Goal: Information Seeking & Learning: Understand process/instructions

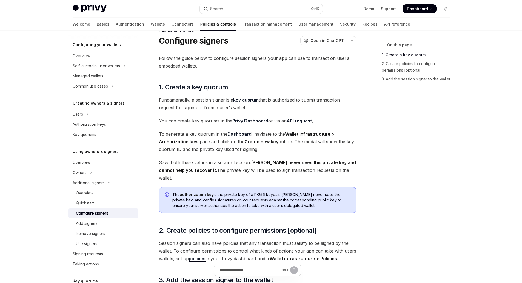
scroll to position [124, 0]
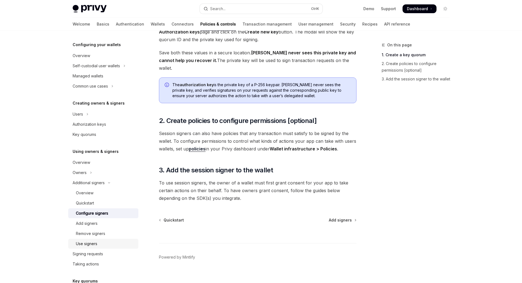
click at [94, 243] on div "Use signers" at bounding box center [86, 243] width 21 height 7
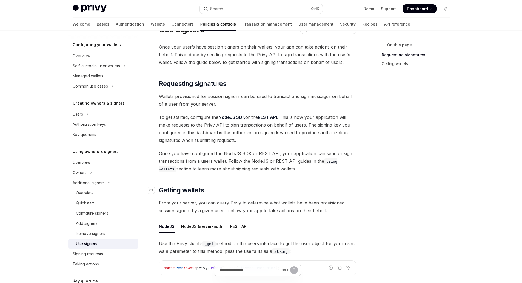
scroll to position [82, 0]
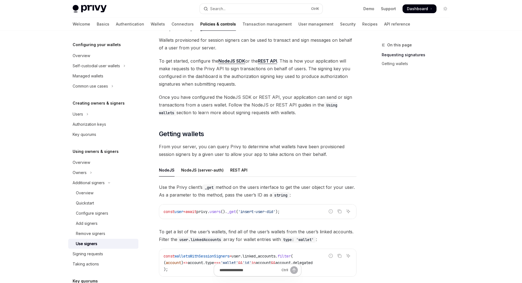
click at [245, 171] on ul "NodeJS NodeJS (server-auth) REST API" at bounding box center [258, 169] width 198 height 13
click at [244, 170] on div "REST API" at bounding box center [238, 169] width 17 height 13
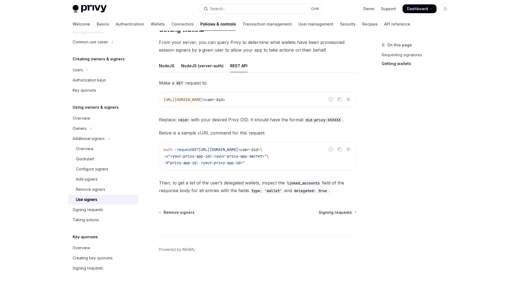
scroll to position [164, 0]
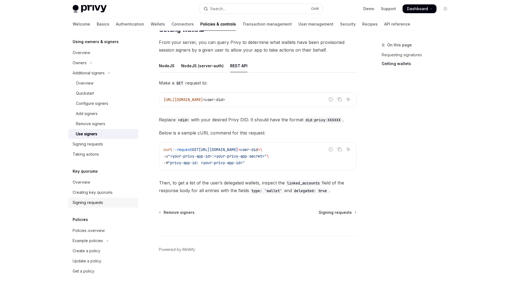
click at [87, 200] on div "Signing requests" at bounding box center [88, 202] width 30 height 7
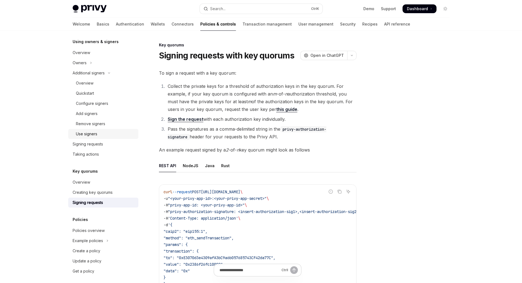
click at [93, 133] on div "Use signers" at bounding box center [86, 133] width 21 height 7
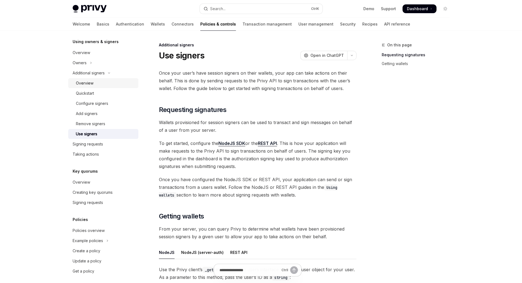
click at [86, 83] on div "Overview" at bounding box center [85, 83] width 18 height 7
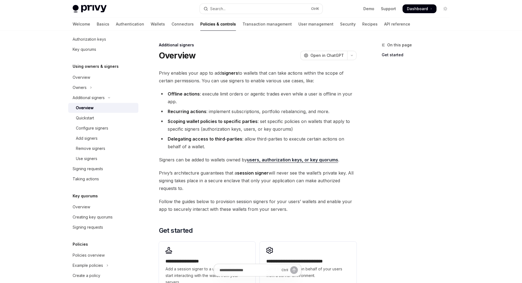
scroll to position [110, 0]
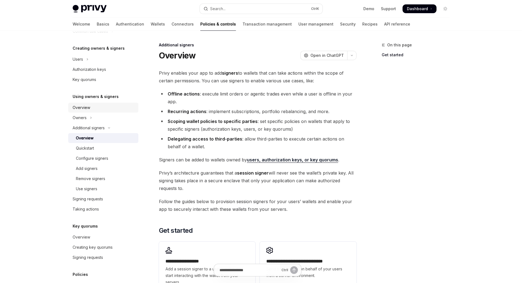
click at [94, 109] on div "Overview" at bounding box center [104, 107] width 62 height 7
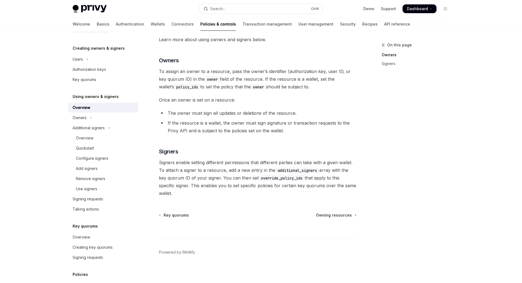
scroll to position [65, 0]
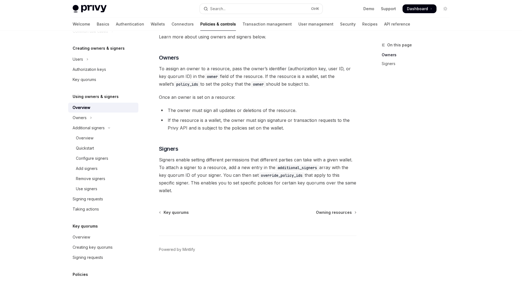
drag, startPoint x: 91, startPoint y: 158, endPoint x: 183, endPoint y: 120, distance: 99.4
click at [91, 158] on div "Configure signers" at bounding box center [92, 158] width 32 height 7
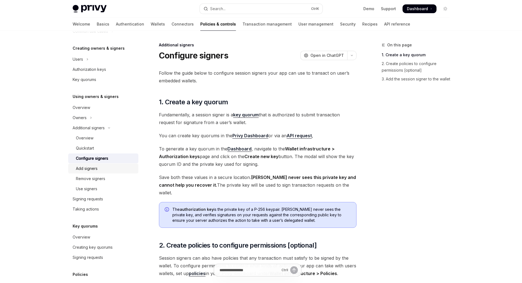
click at [90, 170] on div "Add signers" at bounding box center [87, 168] width 22 height 7
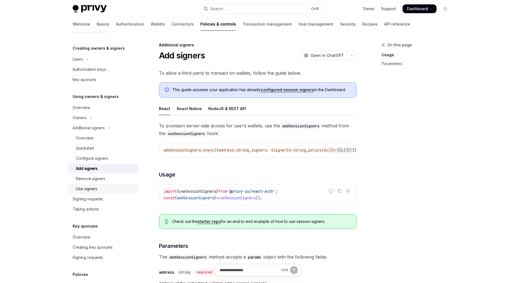
drag, startPoint x: 92, startPoint y: 190, endPoint x: 97, endPoint y: 185, distance: 6.6
click at [92, 190] on div "Use signers" at bounding box center [86, 188] width 21 height 7
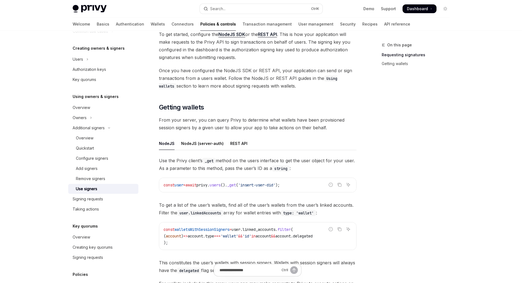
scroll to position [110, 0]
click at [237, 142] on div "REST API" at bounding box center [238, 142] width 17 height 13
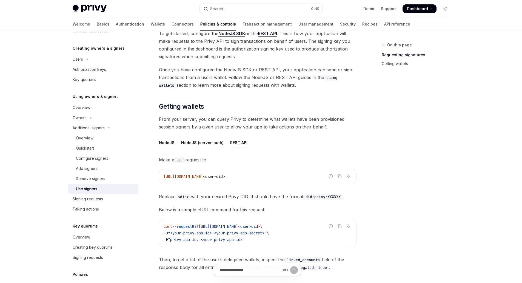
click at [208, 143] on div "NodeJS (server-auth)" at bounding box center [202, 142] width 42 height 13
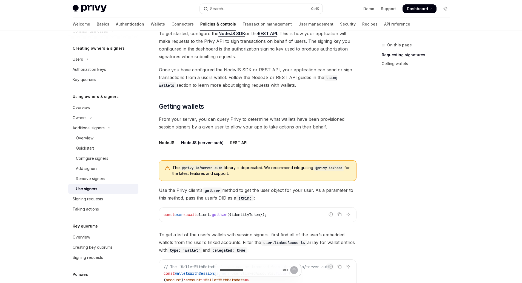
click at [169, 145] on div "NodeJS" at bounding box center [167, 142] width 16 height 13
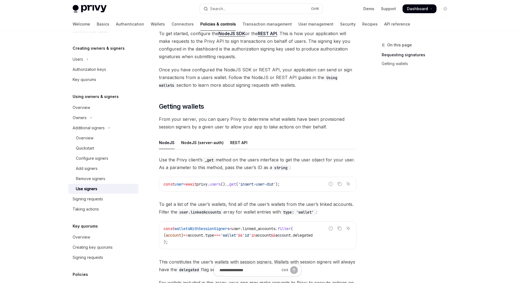
click at [237, 140] on div "REST API" at bounding box center [238, 142] width 17 height 13
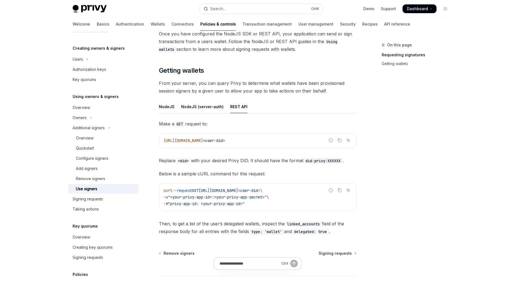
scroll to position [186, 0]
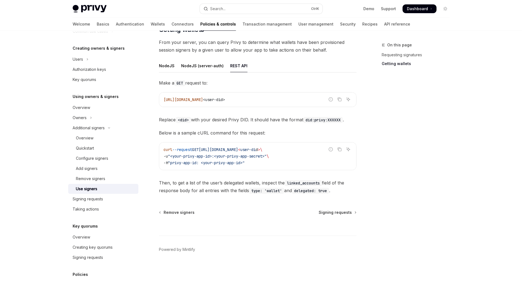
click at [417, 127] on div "On this page Requesting signatures Getting wallets" at bounding box center [412, 162] width 83 height 241
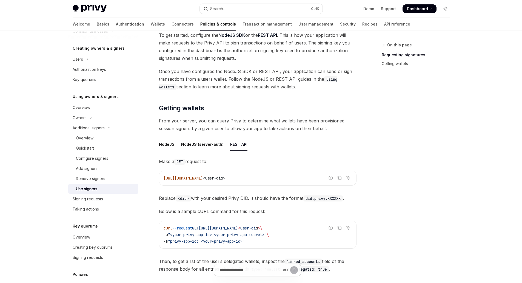
scroll to position [104, 0]
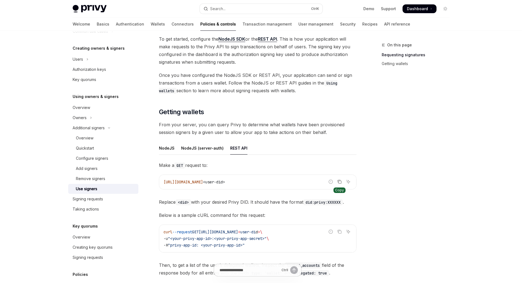
click at [340, 181] on icon "Copy the contents from the code block" at bounding box center [339, 181] width 4 height 4
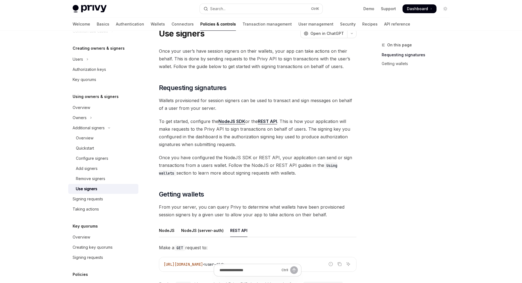
scroll to position [0, 0]
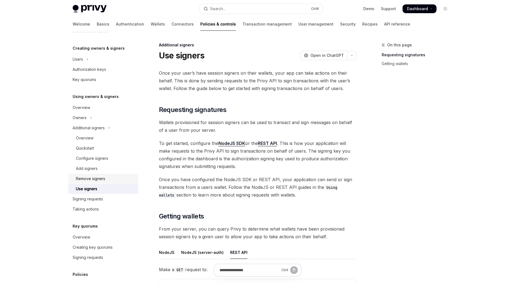
click at [84, 174] on link "Remove signers" at bounding box center [103, 179] width 70 height 10
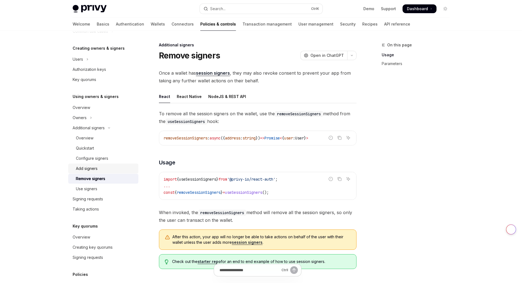
click at [85, 169] on div "Add signers" at bounding box center [87, 168] width 22 height 7
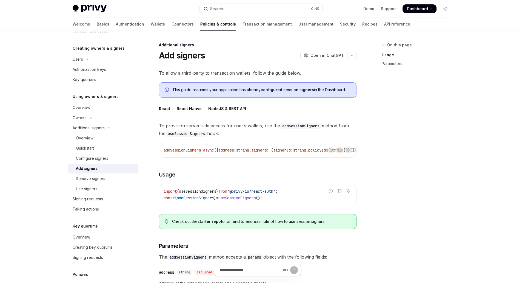
click at [223, 104] on div "NodeJS & REST API" at bounding box center [227, 108] width 38 height 13
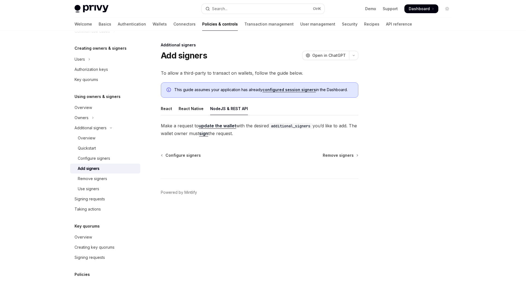
click at [291, 90] on link "configured session signers" at bounding box center [289, 89] width 53 height 5
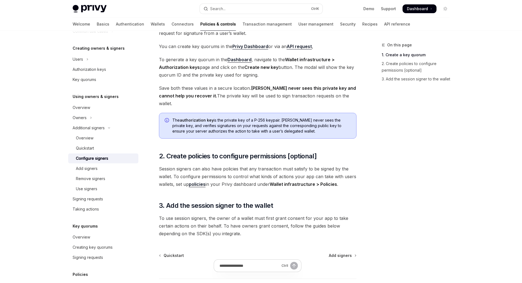
scroll to position [124, 0]
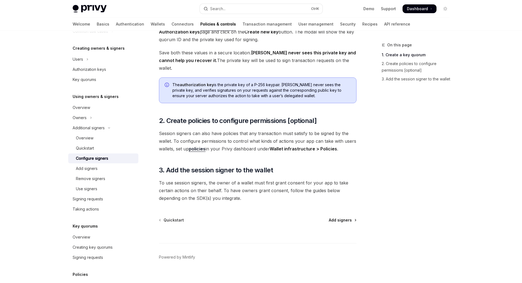
click at [353, 217] on link "Add signers" at bounding box center [342, 219] width 27 height 5
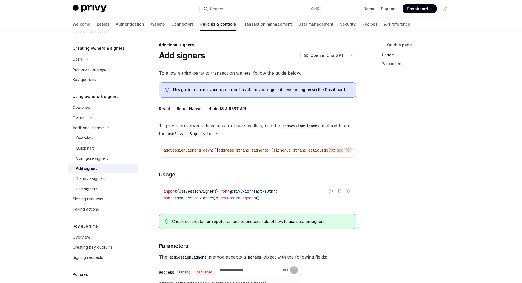
click at [227, 107] on div "NodeJS & REST API" at bounding box center [227, 108] width 38 height 13
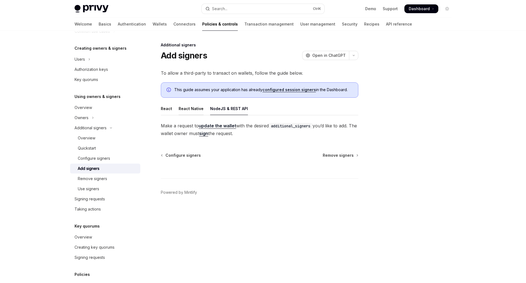
click at [193, 108] on div "React Native" at bounding box center [191, 108] width 25 height 13
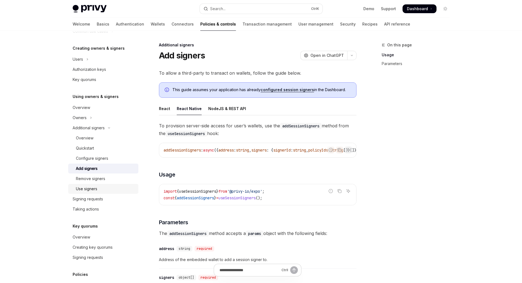
click at [95, 190] on div "Use signers" at bounding box center [86, 188] width 21 height 7
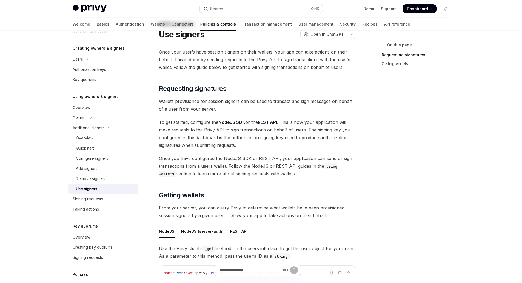
scroll to position [82, 0]
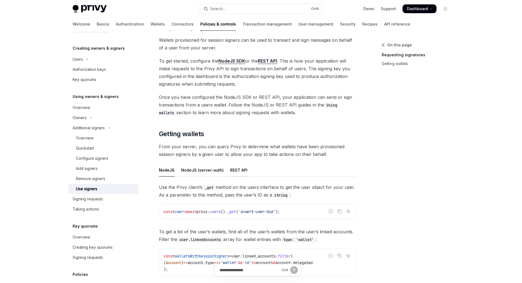
click at [243, 170] on div "REST API" at bounding box center [238, 169] width 17 height 13
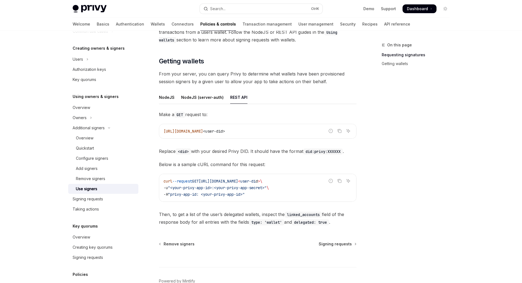
scroll to position [164, 0]
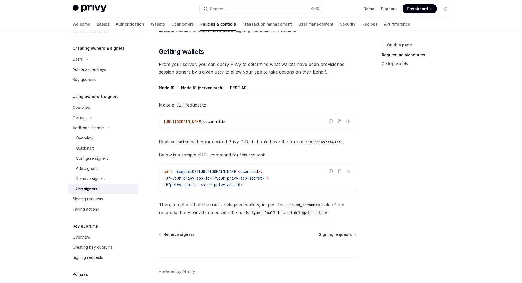
click at [212, 89] on div "NodeJS (server-auth)" at bounding box center [202, 87] width 42 height 13
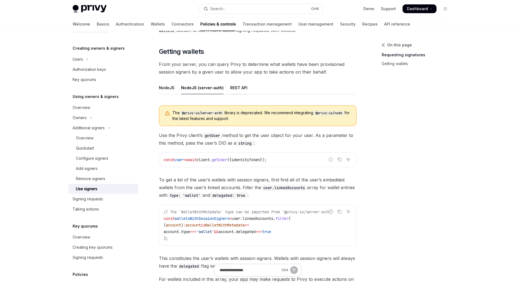
click at [244, 88] on div "REST API" at bounding box center [238, 87] width 17 height 13
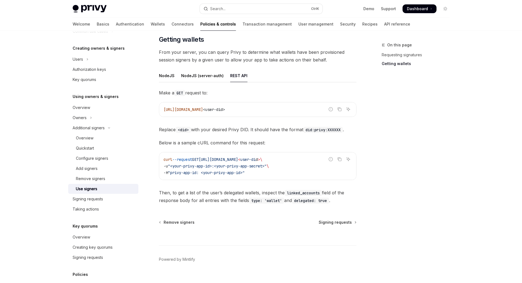
scroll to position [186, 0]
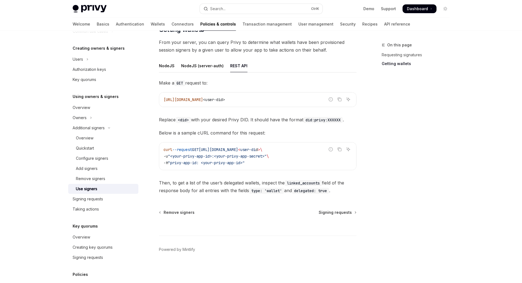
drag, startPoint x: 104, startPoint y: 198, endPoint x: 337, endPoint y: 160, distance: 235.7
click at [104, 198] on div "Signing requests" at bounding box center [104, 198] width 62 height 7
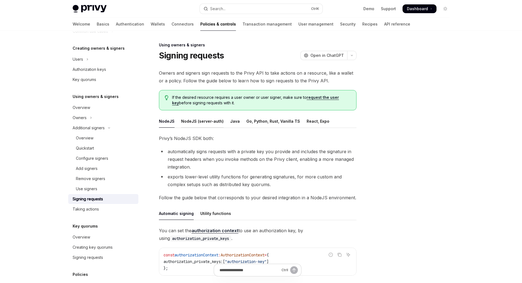
click at [193, 121] on div "NodeJS (server-auth)" at bounding box center [202, 121] width 42 height 13
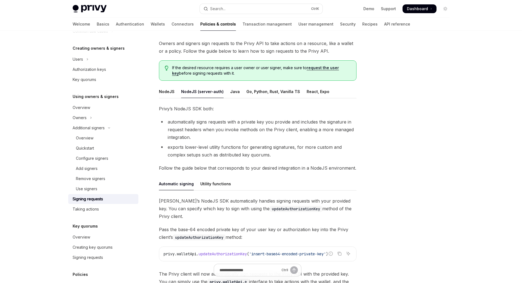
scroll to position [27, 0]
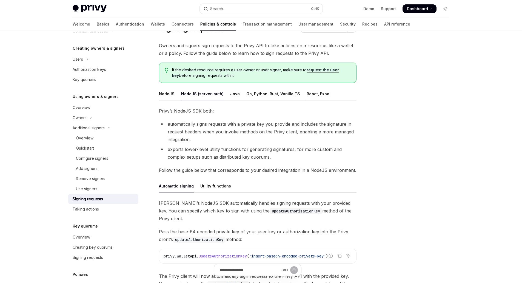
click at [313, 94] on div "React, Expo" at bounding box center [318, 93] width 23 height 13
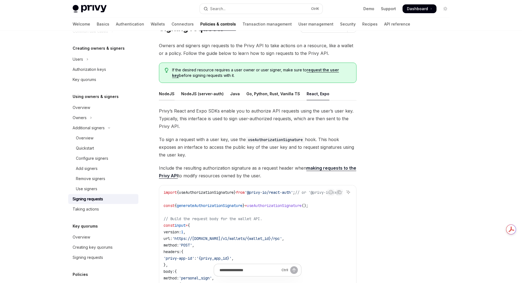
click at [166, 96] on div "NodeJS" at bounding box center [167, 93] width 16 height 13
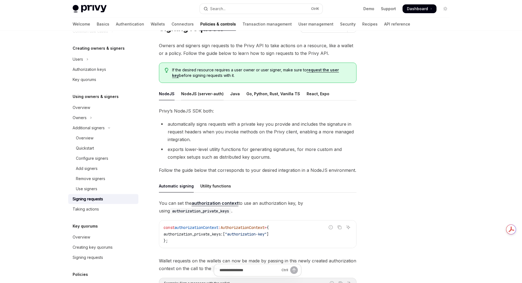
click at [197, 96] on div "NodeJS (server-auth)" at bounding box center [202, 93] width 42 height 13
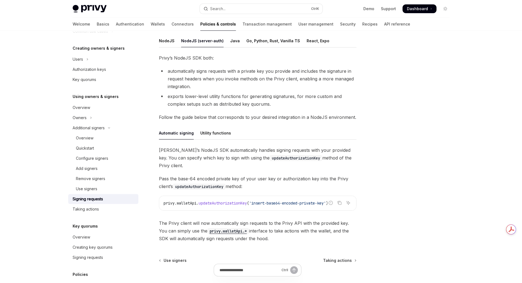
scroll to position [82, 0]
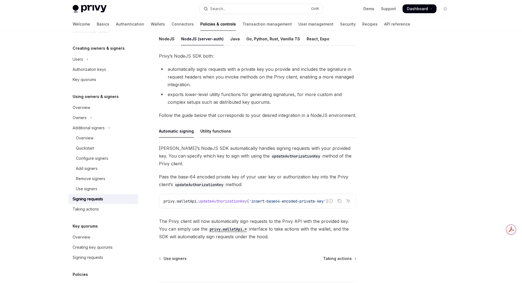
click at [216, 135] on div "Utility functions" at bounding box center [215, 130] width 31 height 13
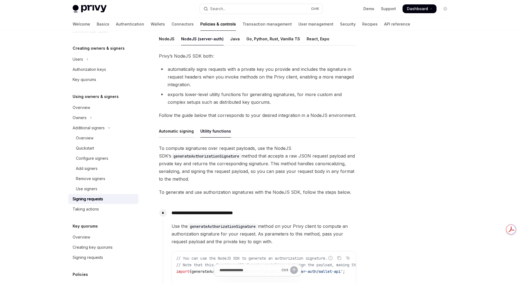
click at [175, 133] on div "Automatic signing" at bounding box center [176, 130] width 35 height 13
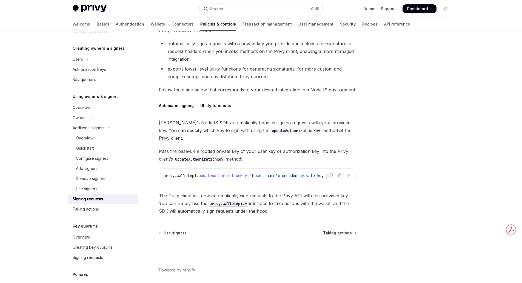
scroll to position [121, 0]
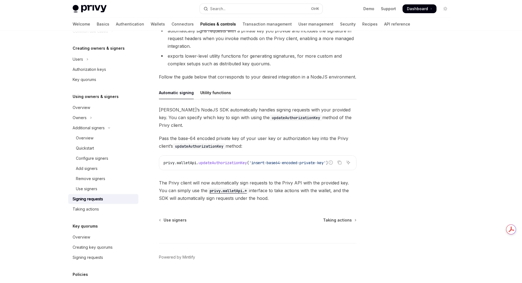
click at [214, 91] on div "Utility functions" at bounding box center [215, 92] width 31 height 13
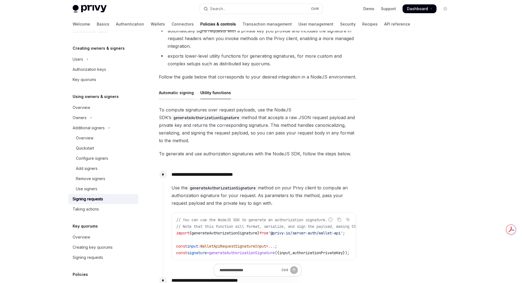
click at [184, 96] on div "Automatic signing" at bounding box center [176, 92] width 35 height 13
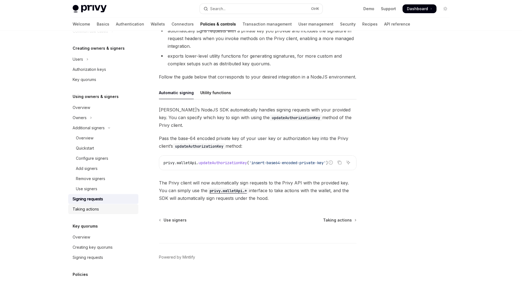
scroll to position [137, 0]
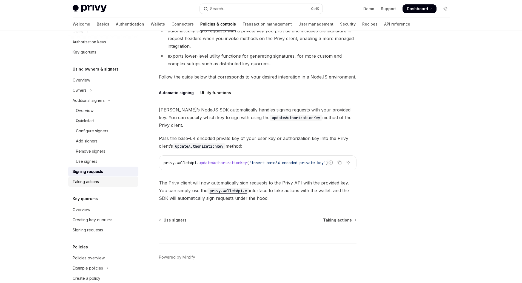
click at [95, 184] on div "Taking actions" at bounding box center [86, 181] width 26 height 7
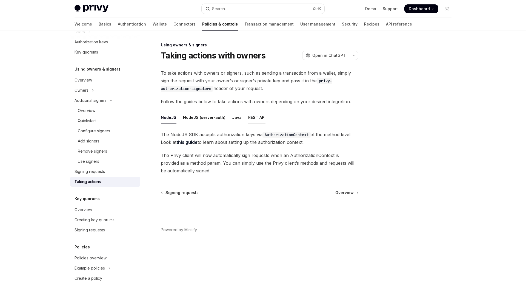
click at [253, 119] on div "REST API" at bounding box center [256, 117] width 17 height 13
type textarea "*"
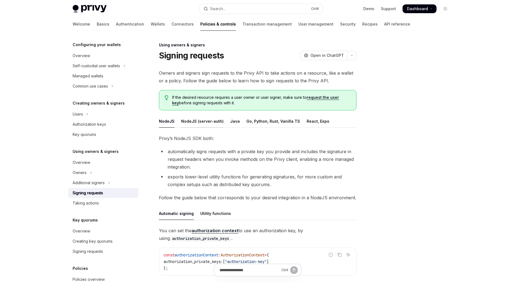
click at [201, 123] on div "NodeJS (server-auth)" at bounding box center [202, 121] width 42 height 13
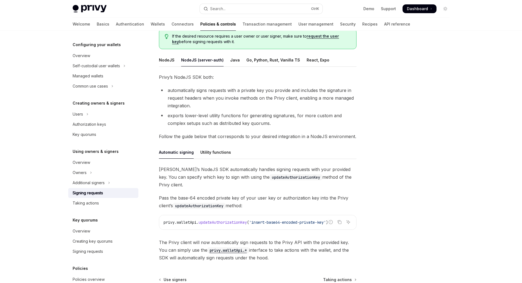
scroll to position [82, 0]
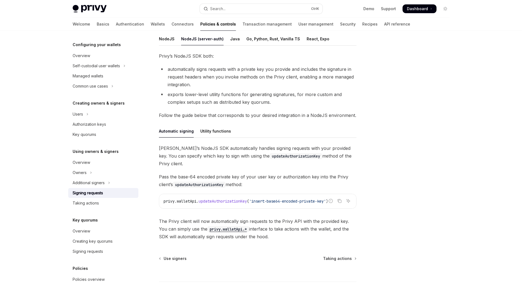
drag, startPoint x: 422, startPoint y: 167, endPoint x: 406, endPoint y: 200, distance: 36.7
click at [422, 167] on div at bounding box center [412, 162] width 83 height 241
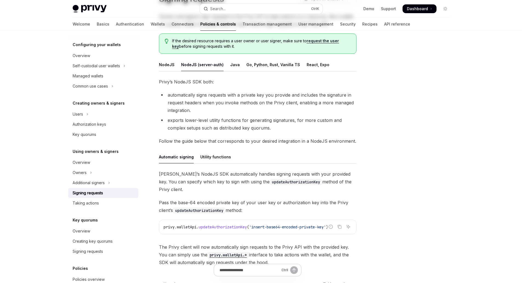
scroll to position [0, 0]
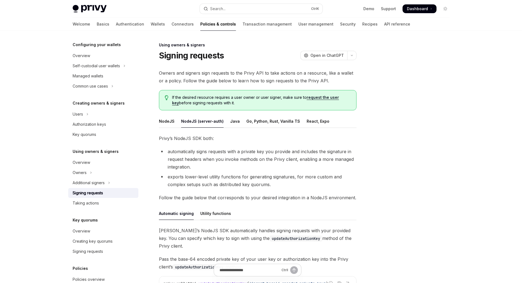
click at [219, 214] on div "Utility functions" at bounding box center [215, 213] width 31 height 13
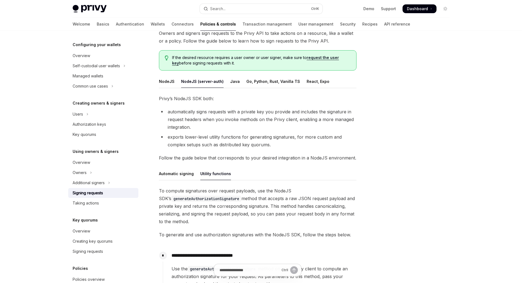
scroll to position [82, 0]
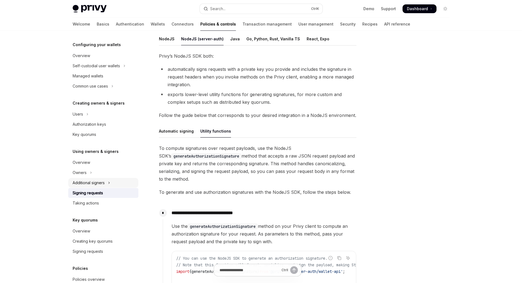
click at [95, 186] on button "Additional signers" at bounding box center [103, 183] width 70 height 10
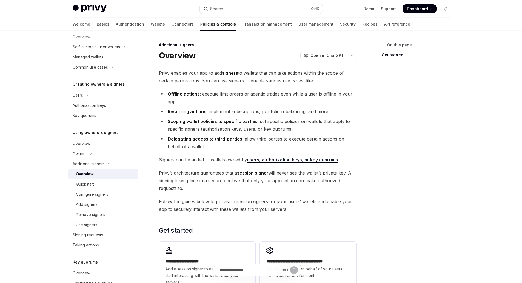
scroll to position [82, 0]
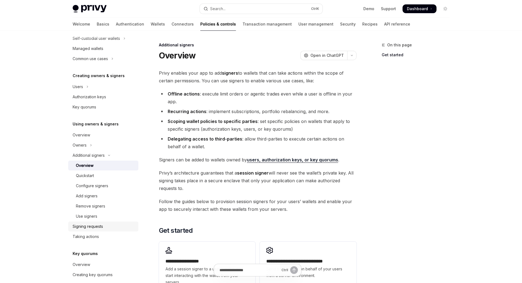
click at [90, 225] on div "Signing requests" at bounding box center [88, 226] width 30 height 7
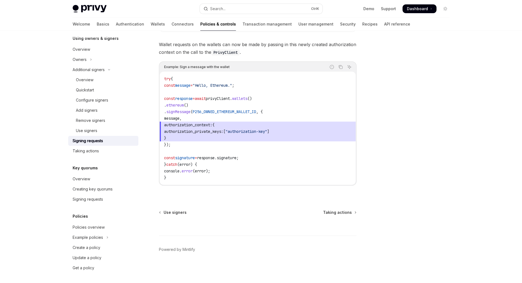
scroll to position [169, 0]
click at [87, 201] on div "Signing requests" at bounding box center [88, 198] width 30 height 7
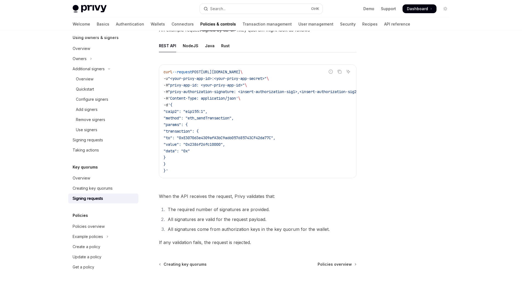
scroll to position [119, 0]
click at [90, 190] on div "Creating key quorums" at bounding box center [93, 188] width 40 height 7
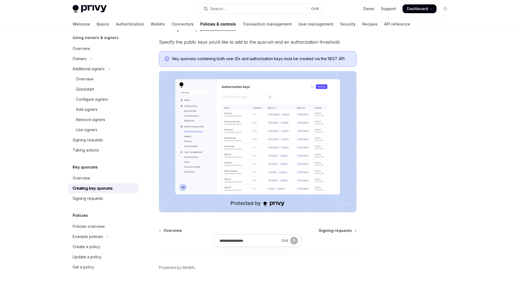
scroll to position [131, 0]
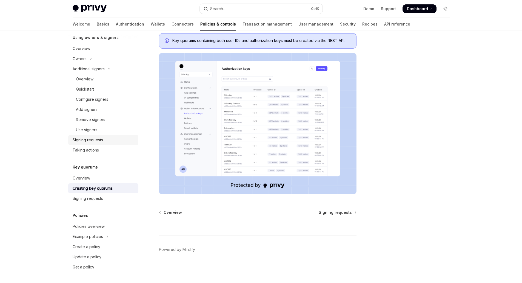
click at [90, 140] on div "Signing requests" at bounding box center [88, 140] width 30 height 7
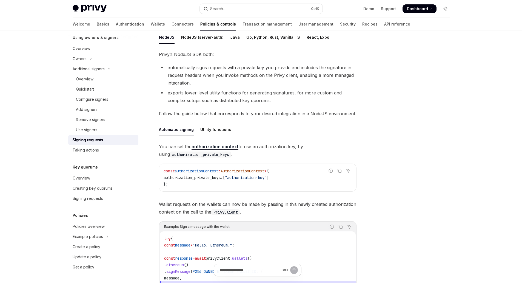
scroll to position [82, 0]
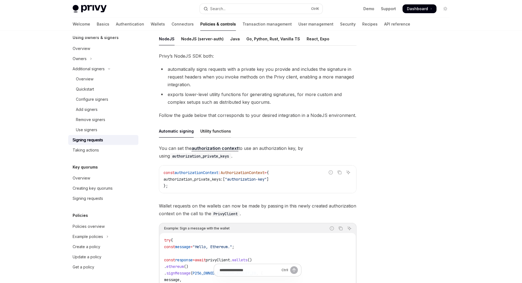
click at [222, 133] on div "Utility functions" at bounding box center [215, 130] width 31 height 13
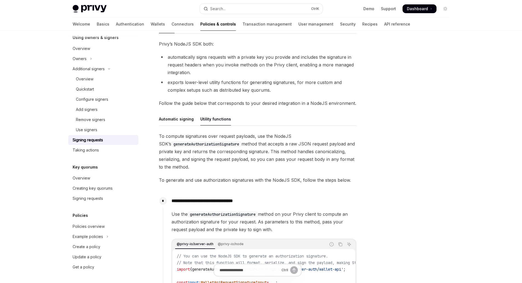
scroll to position [82, 0]
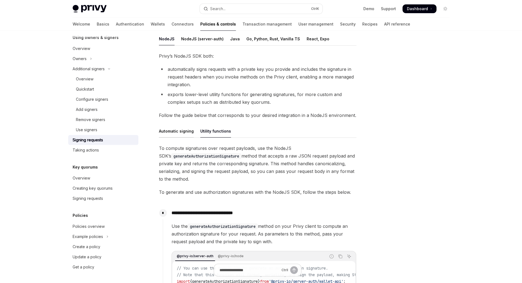
click at [184, 129] on div "Automatic signing" at bounding box center [176, 130] width 35 height 13
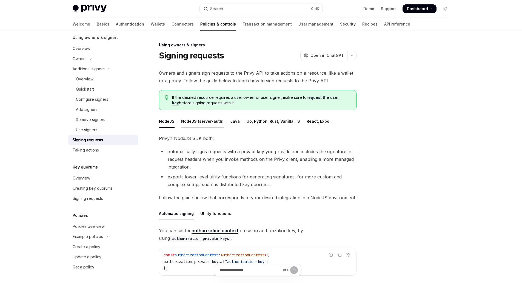
click at [197, 122] on div "NodeJS (server-auth)" at bounding box center [202, 121] width 42 height 13
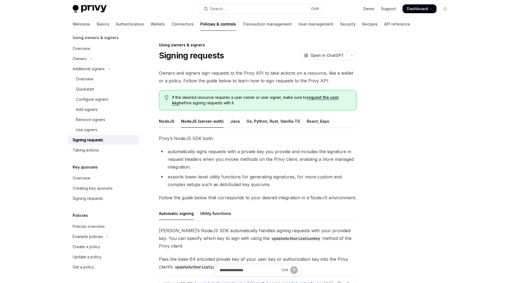
click at [165, 121] on div "NodeJS" at bounding box center [167, 121] width 16 height 13
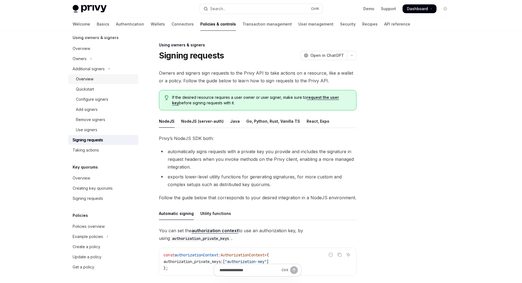
click at [88, 78] on div "Overview" at bounding box center [85, 79] width 18 height 7
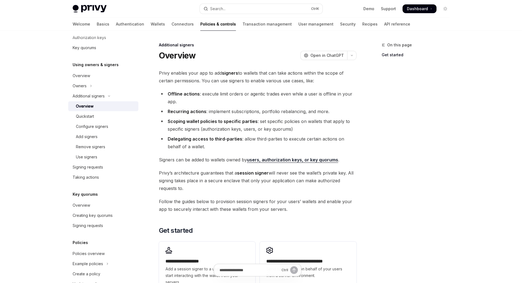
scroll to position [141, 0]
click at [91, 74] on div "Overview" at bounding box center [104, 76] width 62 height 7
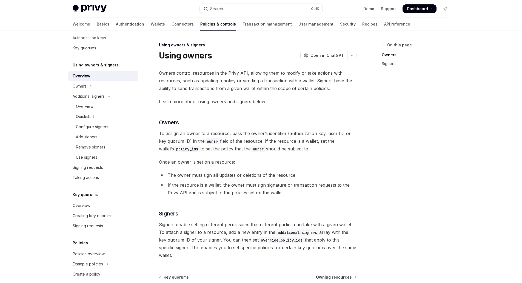
scroll to position [65, 0]
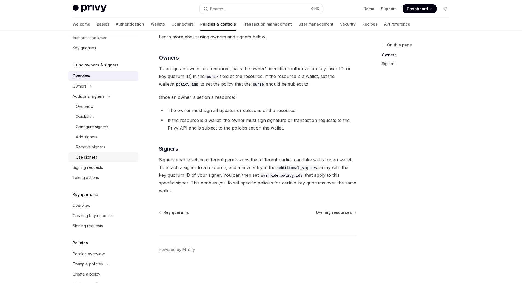
click at [89, 159] on div "Use signers" at bounding box center [86, 157] width 21 height 7
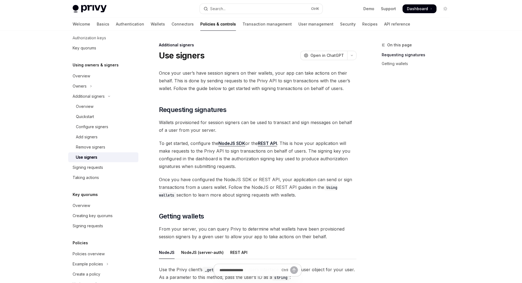
click at [272, 143] on link "REST API" at bounding box center [267, 143] width 19 height 6
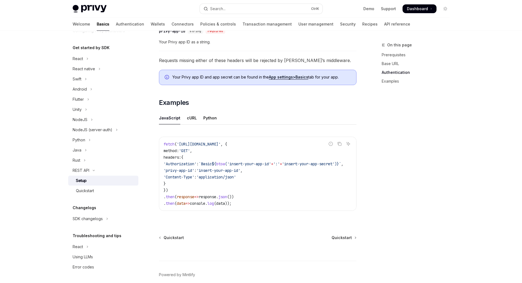
scroll to position [247, 0]
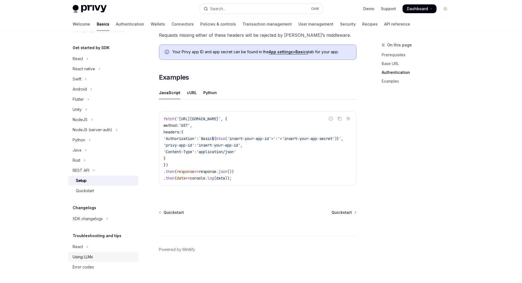
click at [86, 252] on link "Using LLMs" at bounding box center [103, 257] width 70 height 10
type textarea "*"
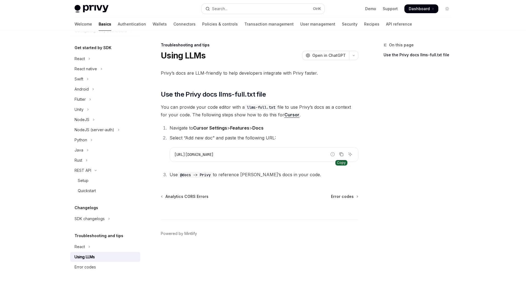
click at [343, 154] on icon "Copy the contents from the code block" at bounding box center [341, 154] width 4 height 4
